Goal: Task Accomplishment & Management: Manage account settings

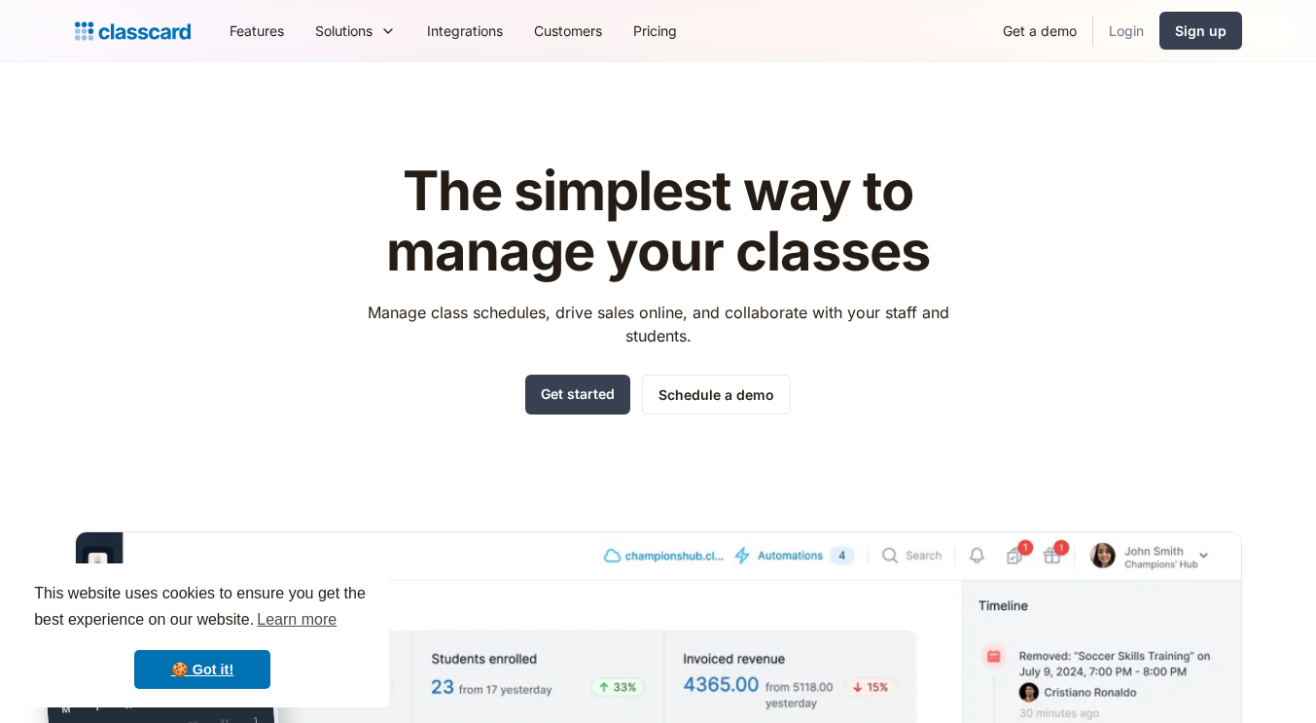
click at [1129, 32] on link "Login" at bounding box center [1126, 31] width 66 height 44
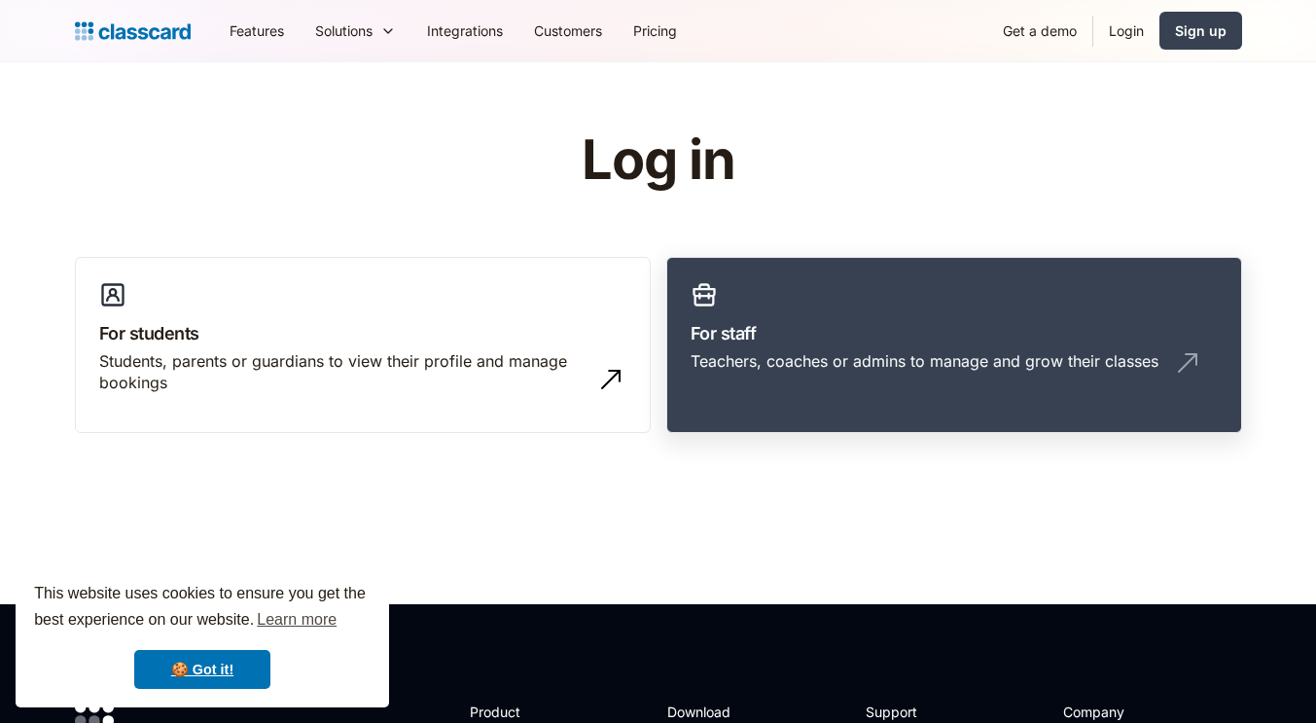
click at [794, 391] on link "For staff Teachers, coaches or admins to manage and grow their classes" at bounding box center [954, 345] width 576 height 177
